Goal: Task Accomplishment & Management: Manage account settings

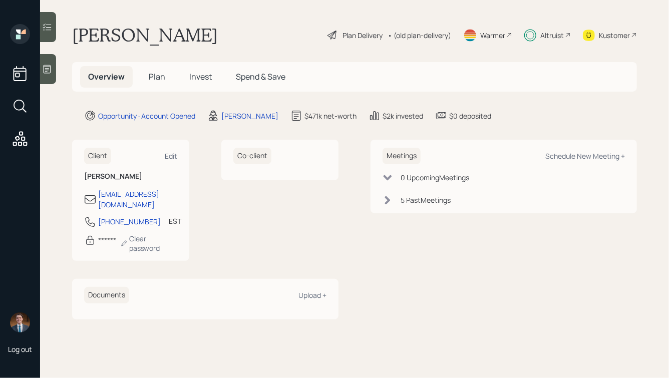
click at [162, 78] on span "Plan" at bounding box center [157, 76] width 17 height 11
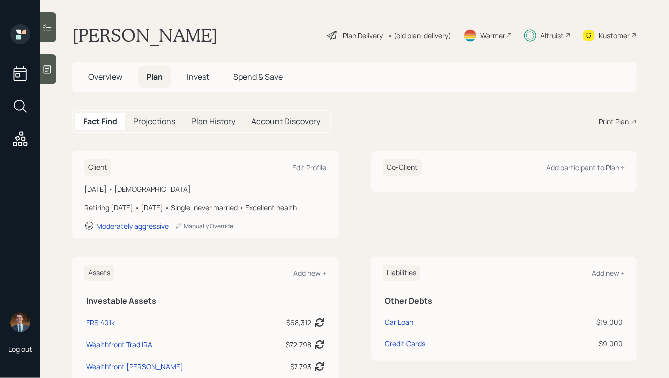
click at [199, 82] on span "Invest" at bounding box center [198, 76] width 23 height 11
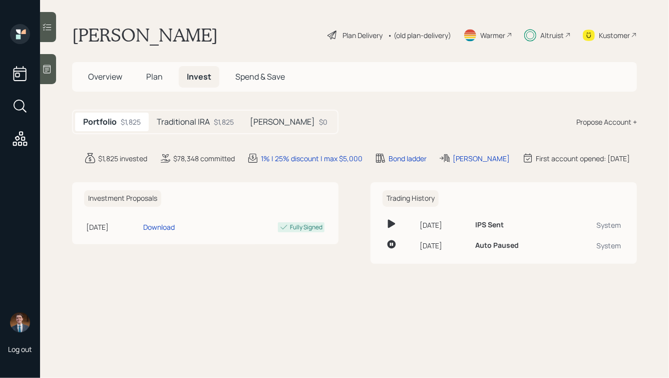
click at [202, 121] on h5 "Traditional IRA" at bounding box center [183, 122] width 53 height 10
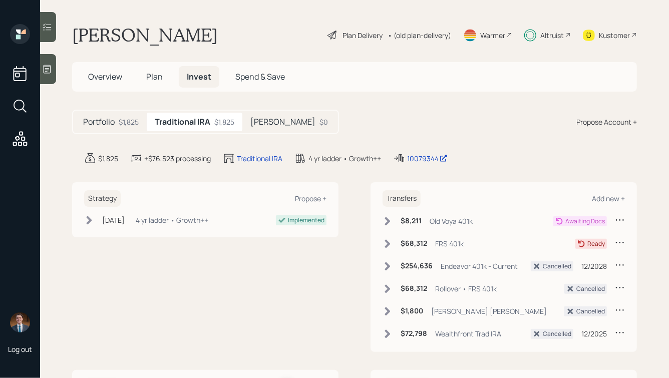
scroll to position [11, 0]
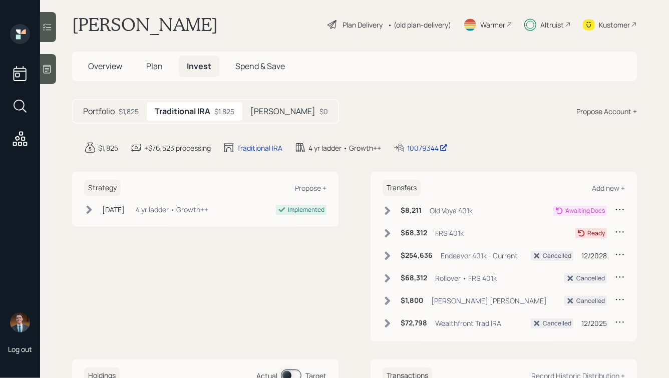
click at [394, 230] on div "$68,312 FRS 401k" at bounding box center [423, 233] width 81 height 13
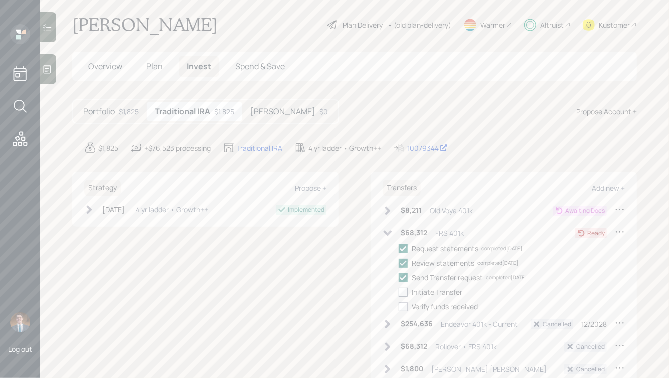
click at [407, 294] on div at bounding box center [403, 292] width 9 height 9
click at [399, 293] on input "checkbox" at bounding box center [398, 292] width 1 height 1
checkbox input "true"
